Goal: Task Accomplishment & Management: Manage account settings

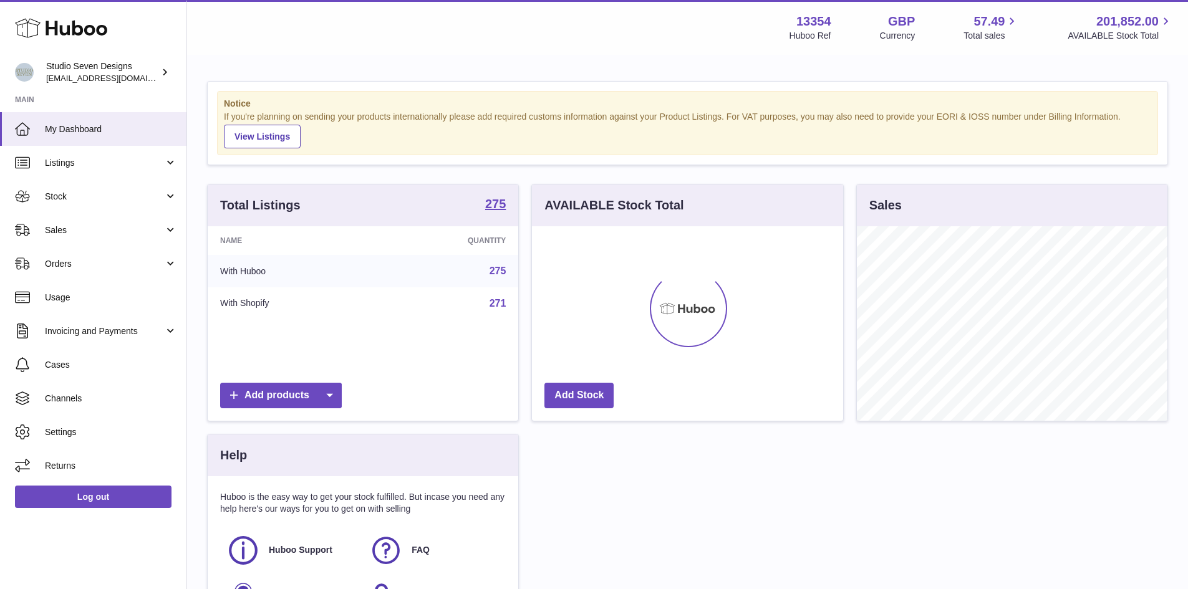
scroll to position [195, 311]
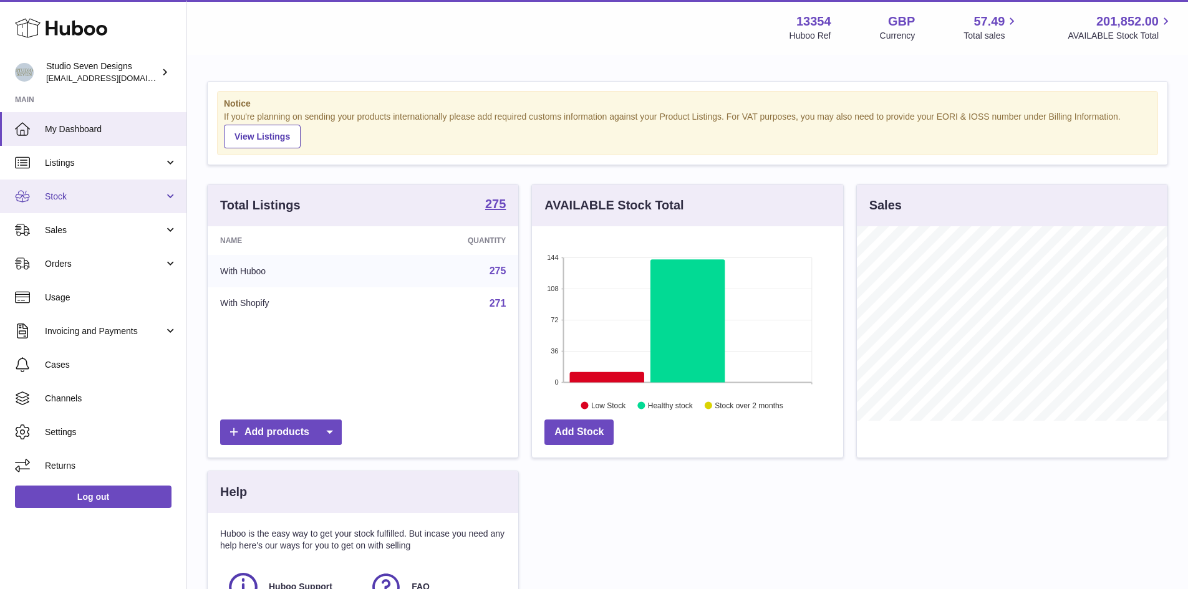
click at [168, 195] on link "Stock" at bounding box center [93, 197] width 186 height 34
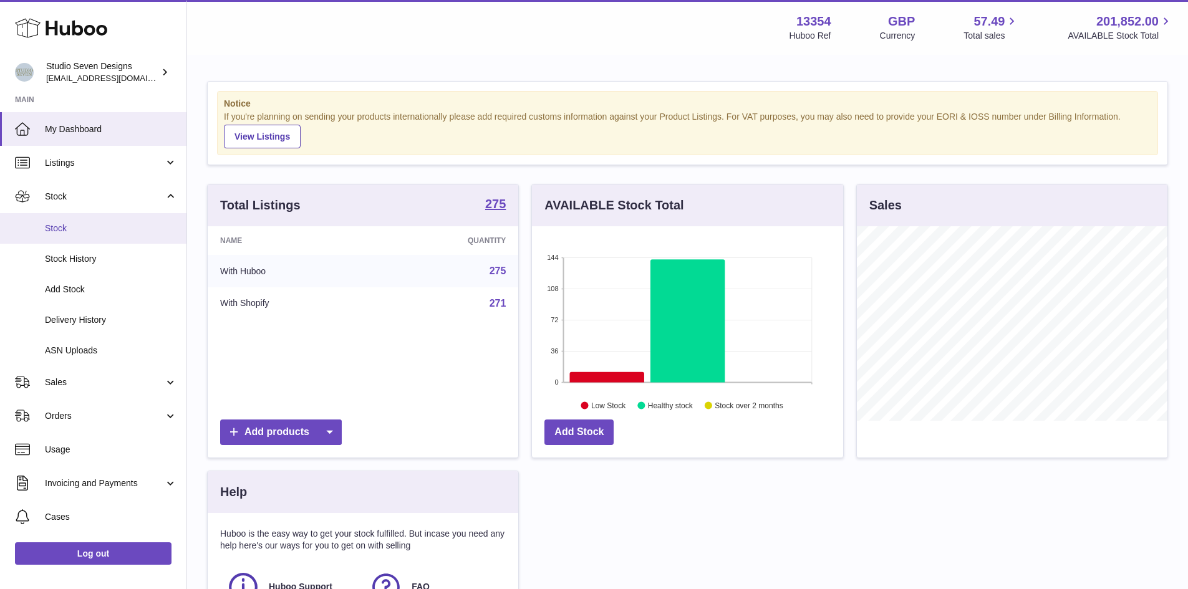
click at [105, 231] on span "Stock" at bounding box center [111, 229] width 132 height 12
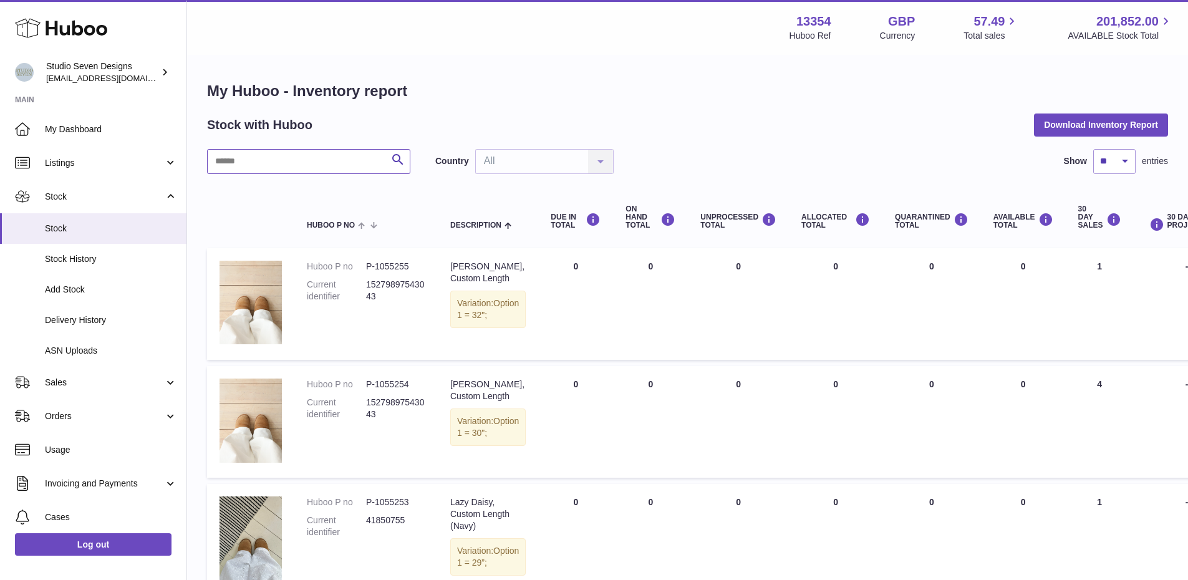
click at [356, 162] on input "text" at bounding box center [308, 161] width 203 height 25
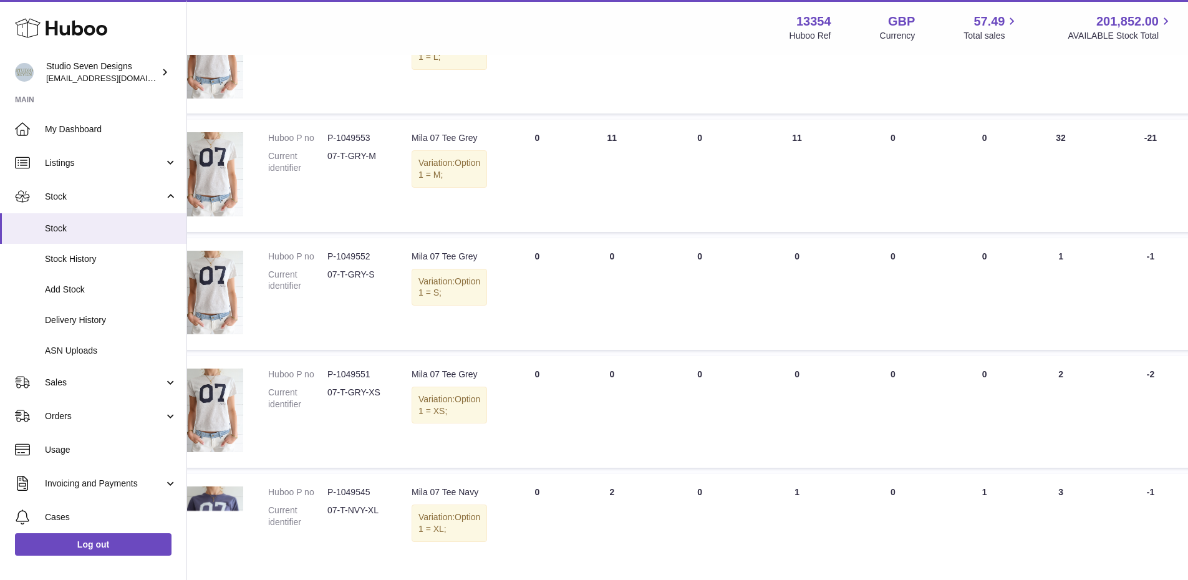
scroll to position [347, 39]
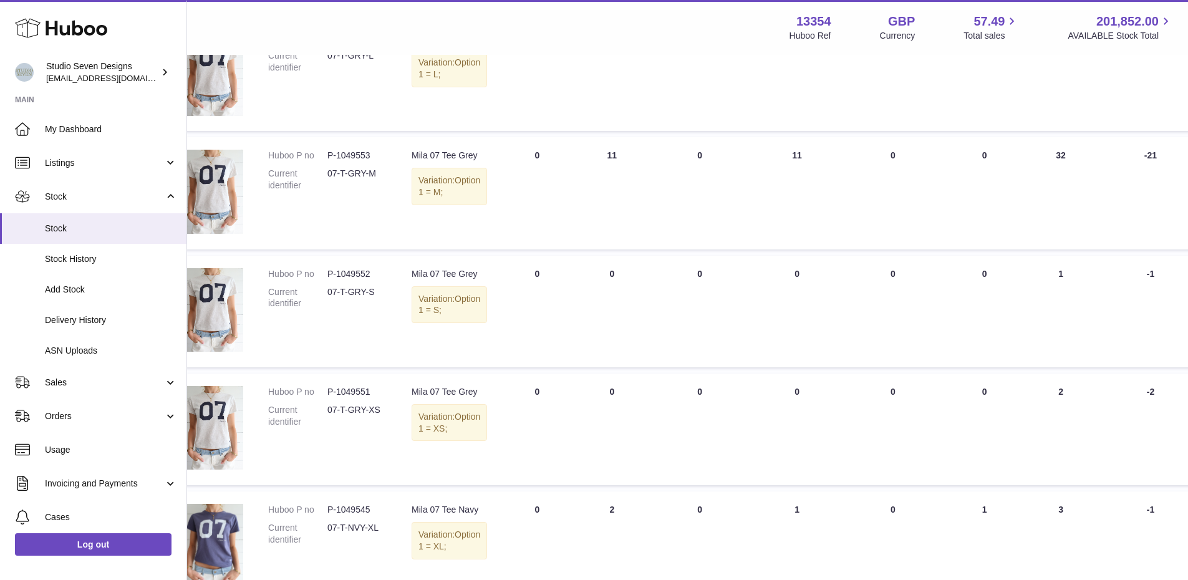
type input "****"
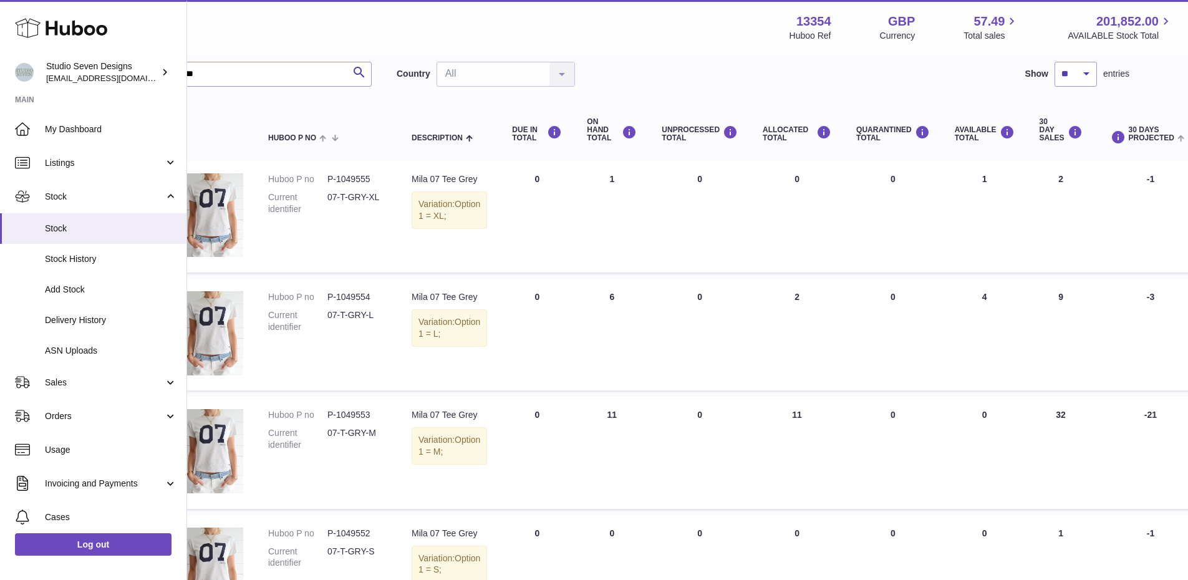
scroll to position [0, 39]
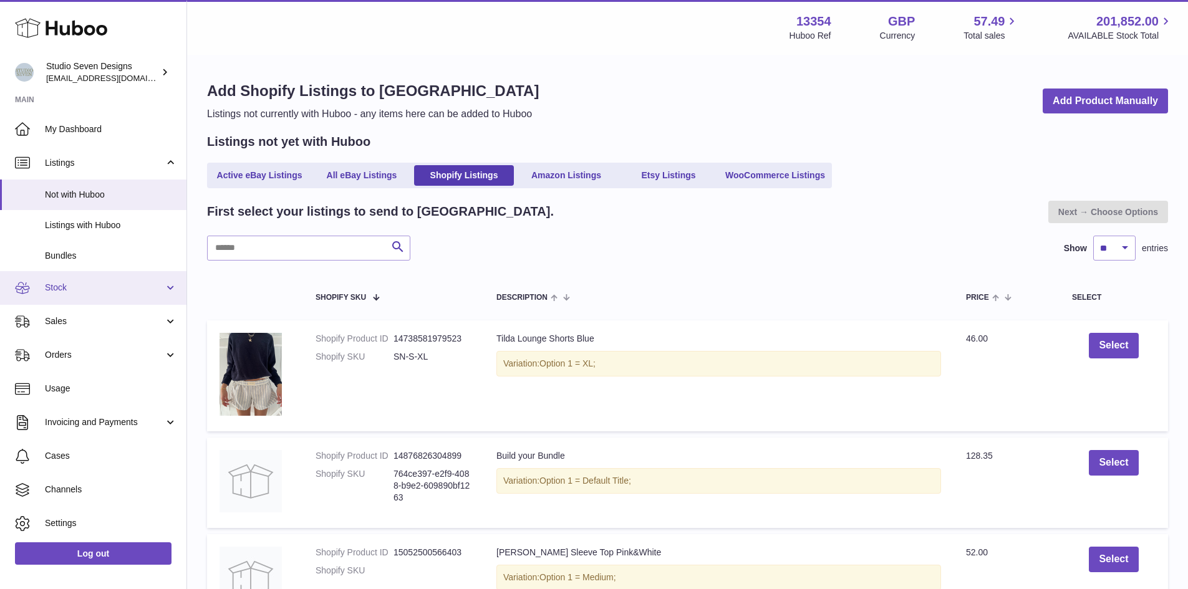
click at [84, 277] on link "Stock" at bounding box center [93, 288] width 186 height 34
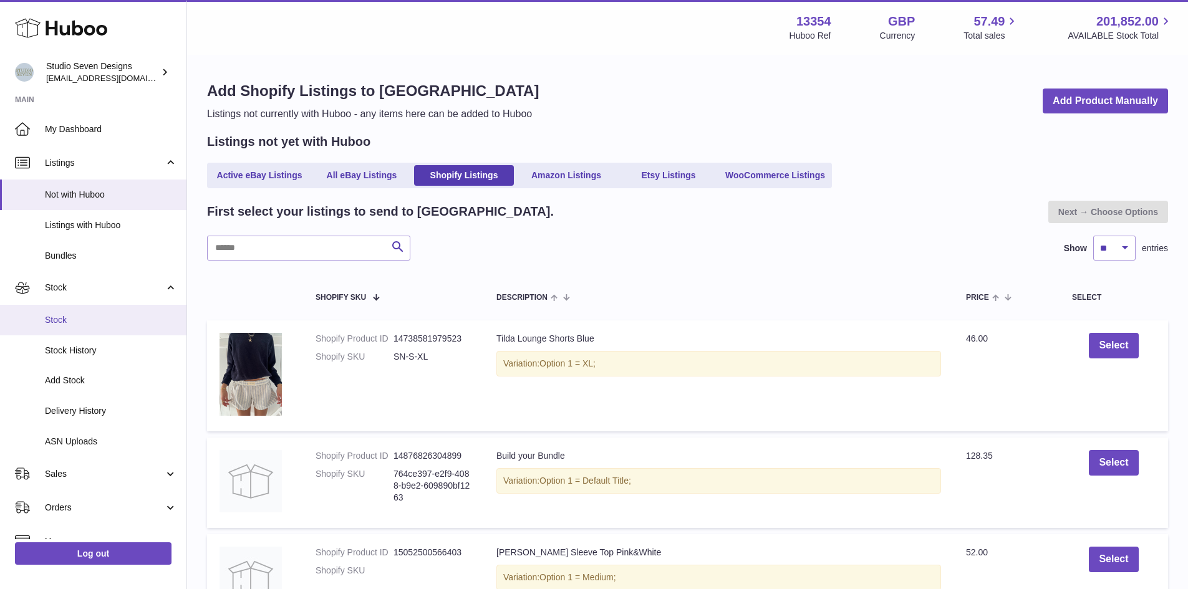
click at [97, 315] on span "Stock" at bounding box center [111, 320] width 132 height 12
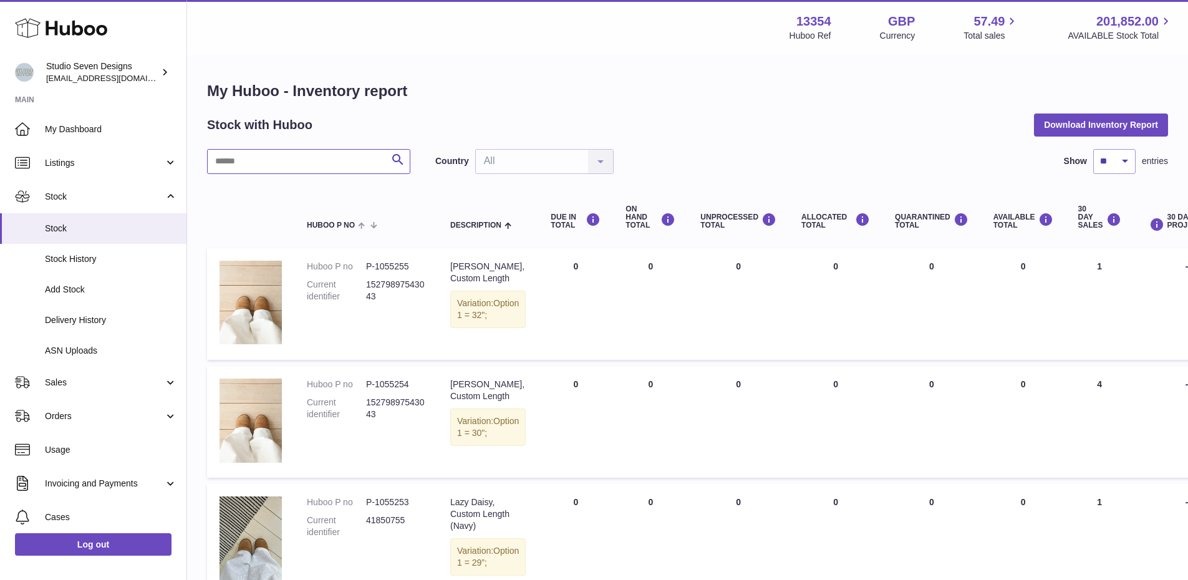
click at [309, 155] on input "text" at bounding box center [308, 161] width 203 height 25
click at [123, 117] on link "My Dashboard" at bounding box center [93, 129] width 186 height 34
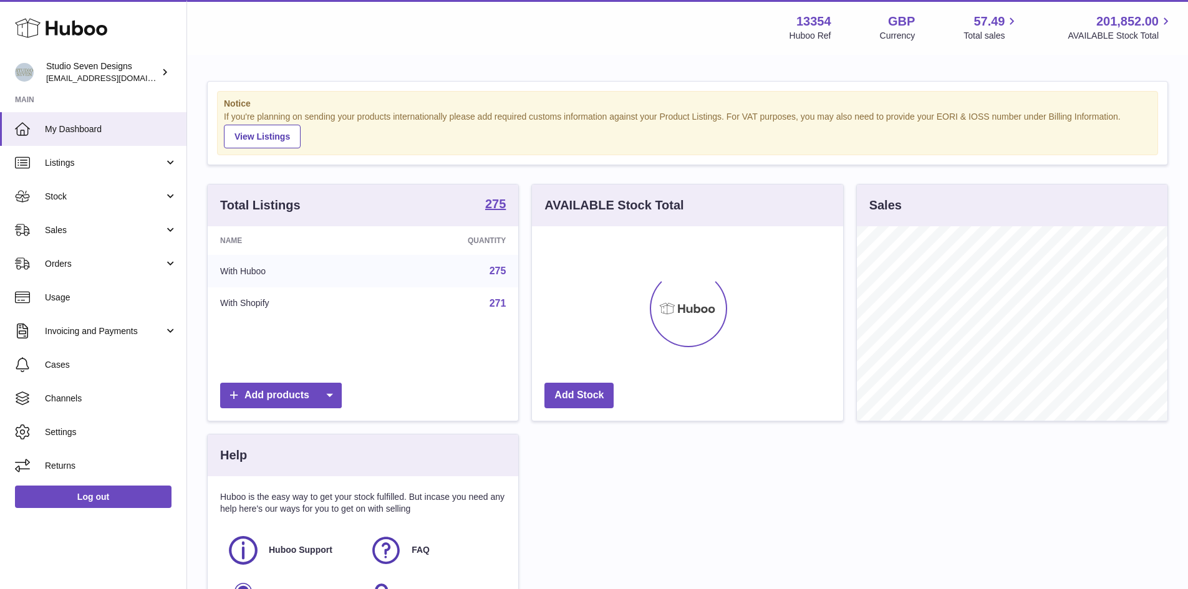
scroll to position [195, 311]
